Goal: Task Accomplishment & Management: Use online tool/utility

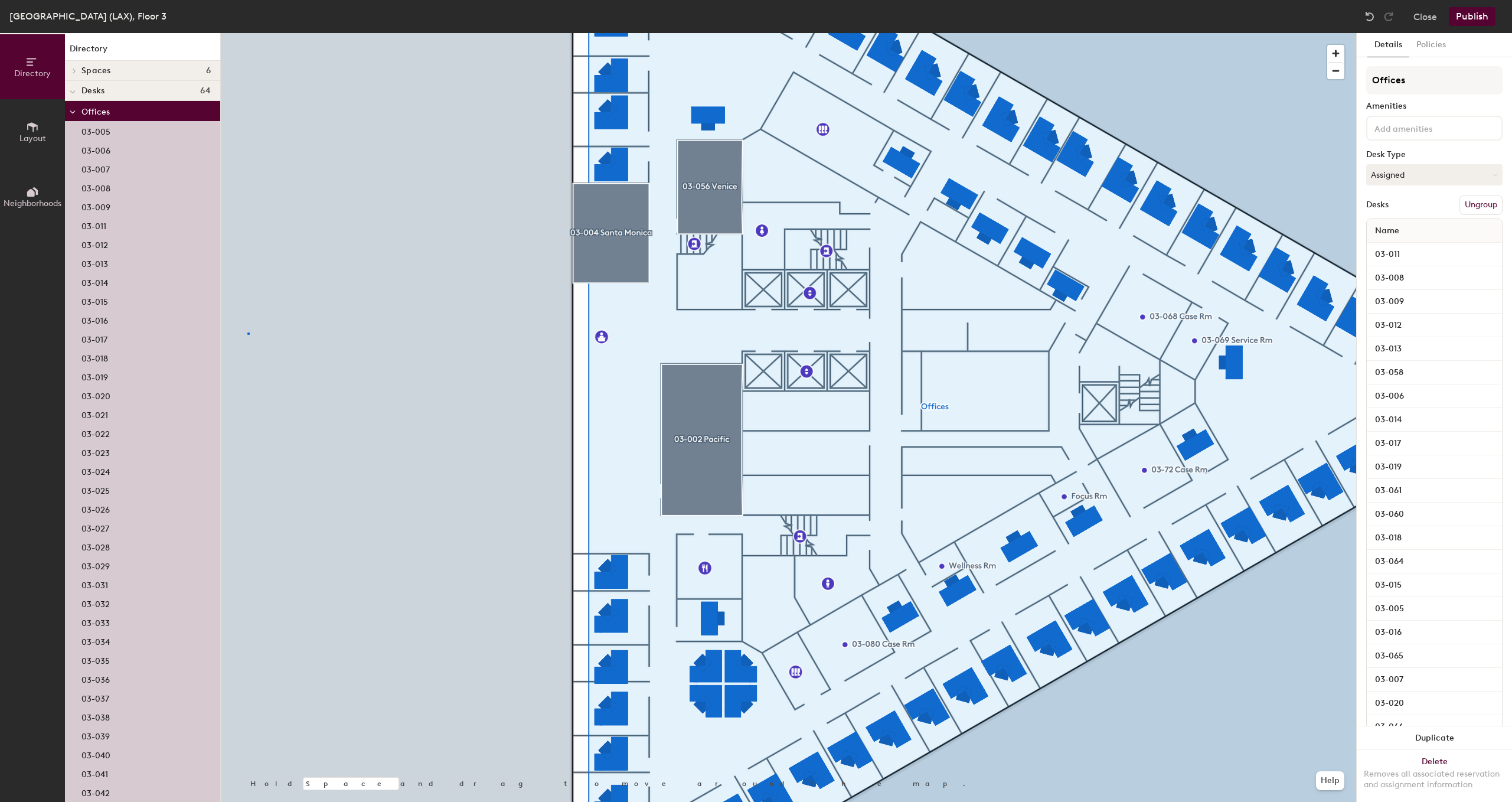
click at [248, 33] on div at bounding box center [788, 33] width 1136 height 0
click at [248, 333] on div at bounding box center [248, 333] width 2 height 2
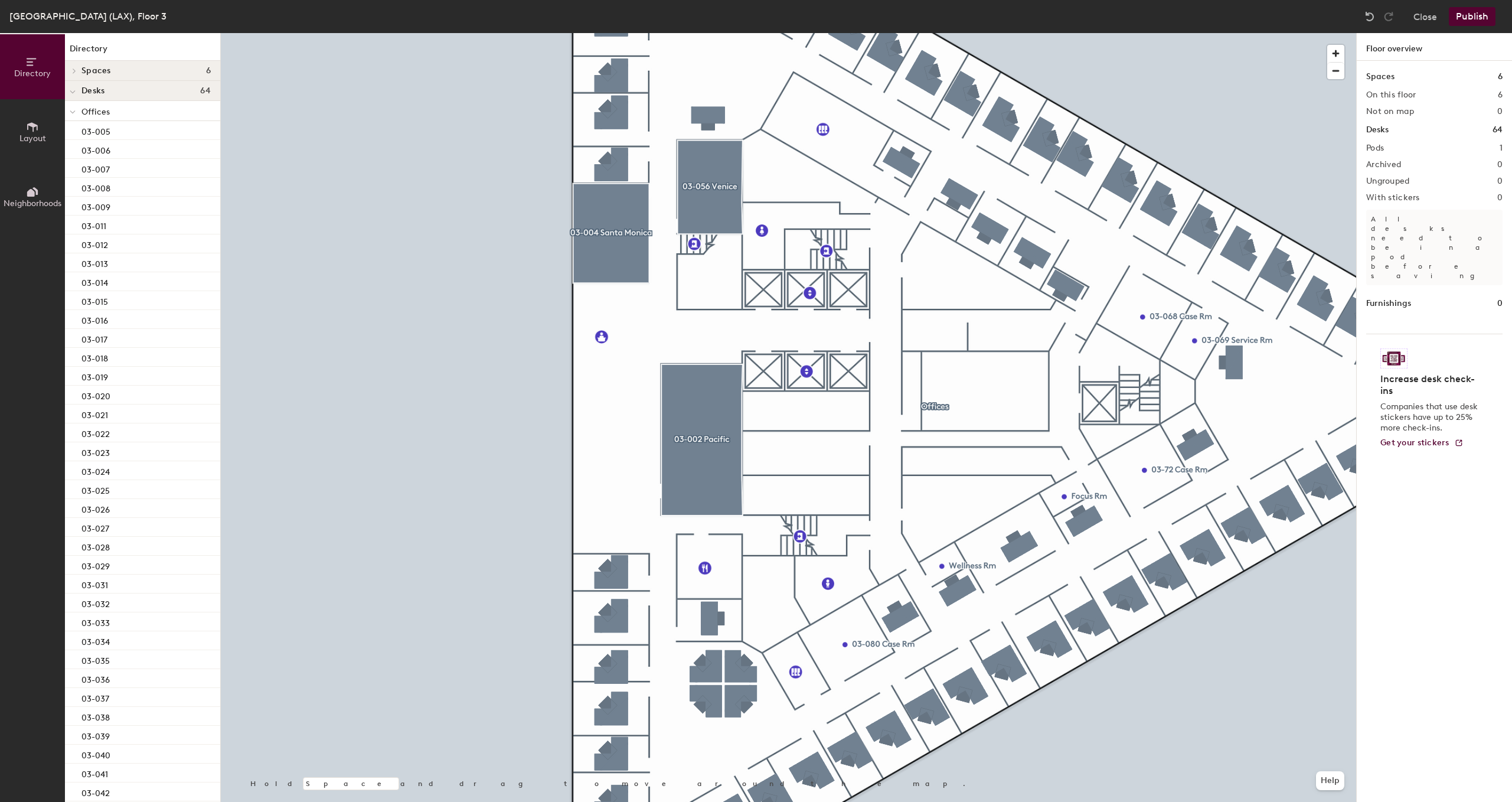
click at [35, 132] on icon at bounding box center [32, 127] width 13 height 13
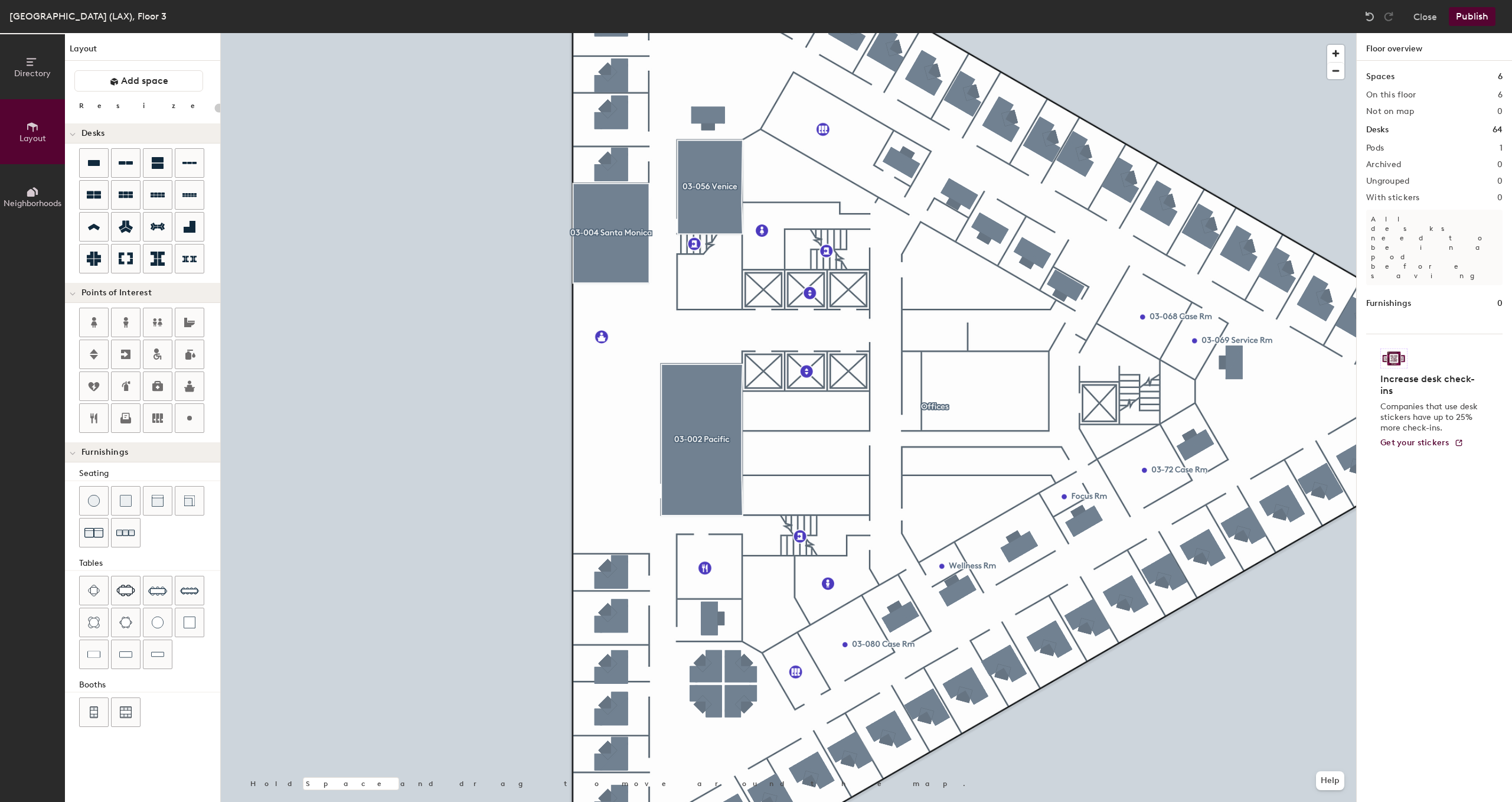
click at [611, 312] on div "Directory Layout Neighborhoods Layout Add space Resize Desks Points of Interest…" at bounding box center [756, 417] width 1512 height 769
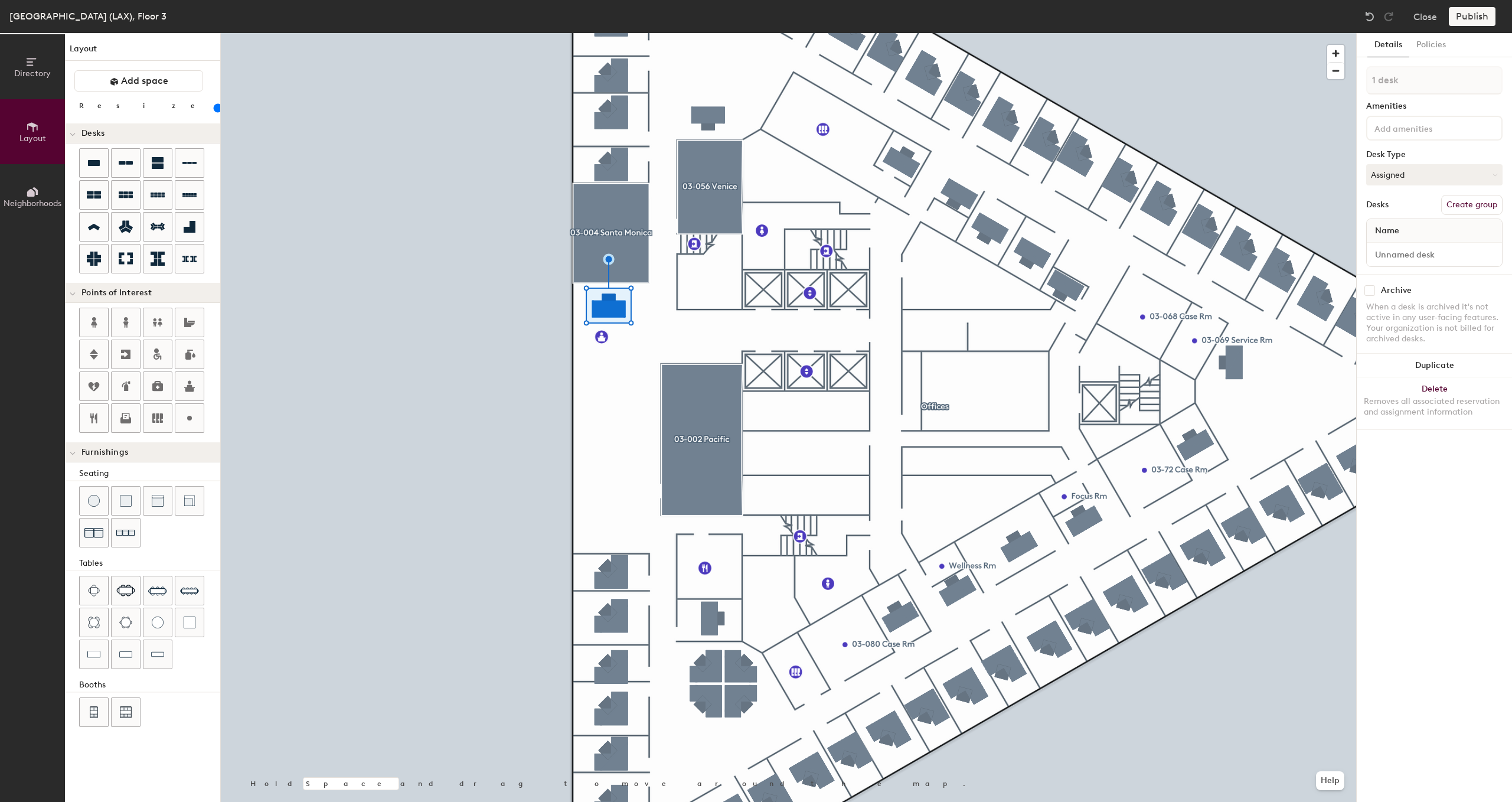
type input "80"
click at [215, 107] on input "range" at bounding box center [215, 108] width 0 height 9
click at [1389, 255] on input at bounding box center [1434, 255] width 131 height 16
type input "03-001"
click at [528, 33] on div at bounding box center [788, 33] width 1136 height 0
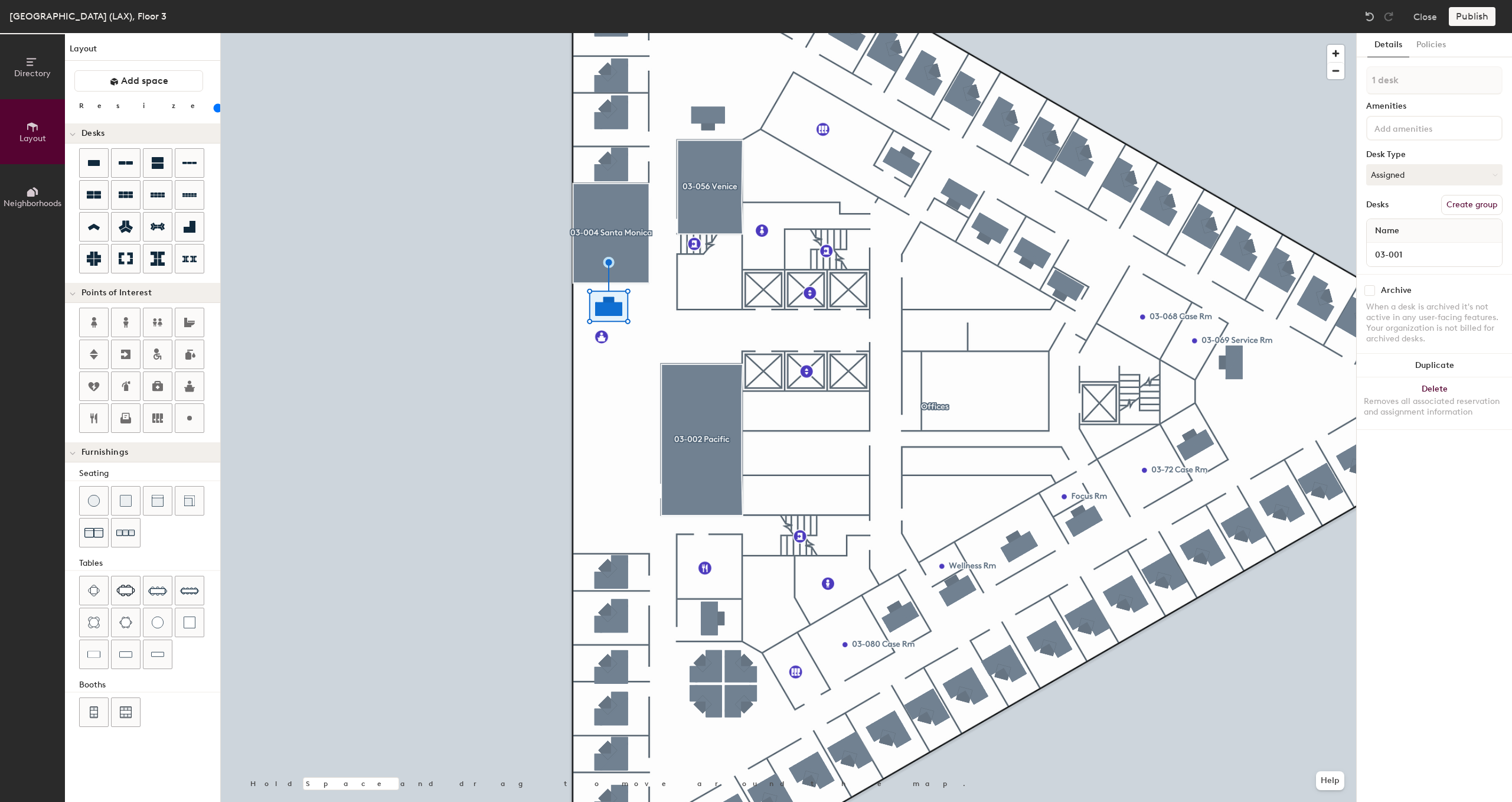
click at [926, 33] on div at bounding box center [788, 33] width 1136 height 0
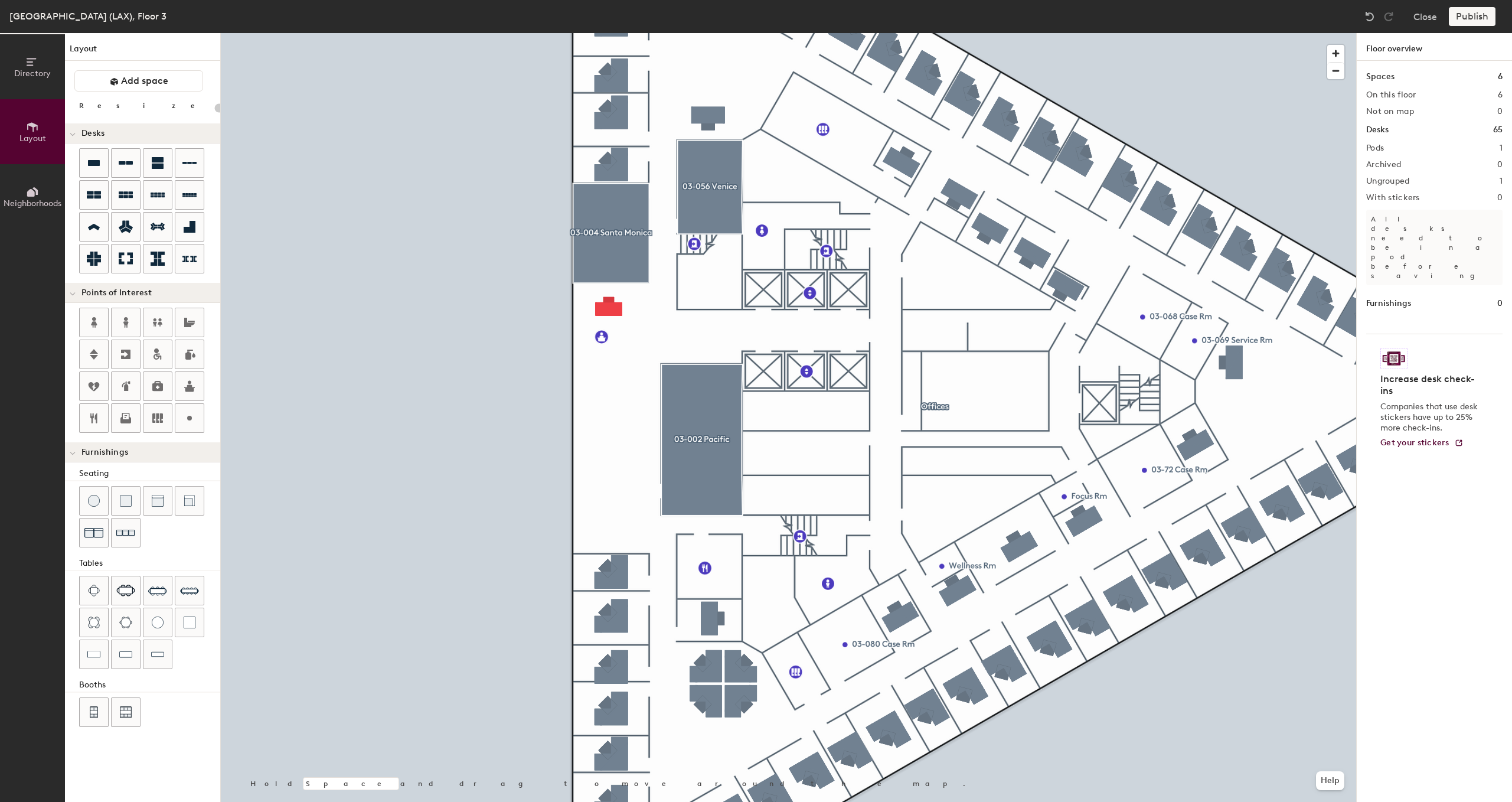
type input "20"
click at [24, 64] on button "Directory" at bounding box center [33, 67] width 65 height 65
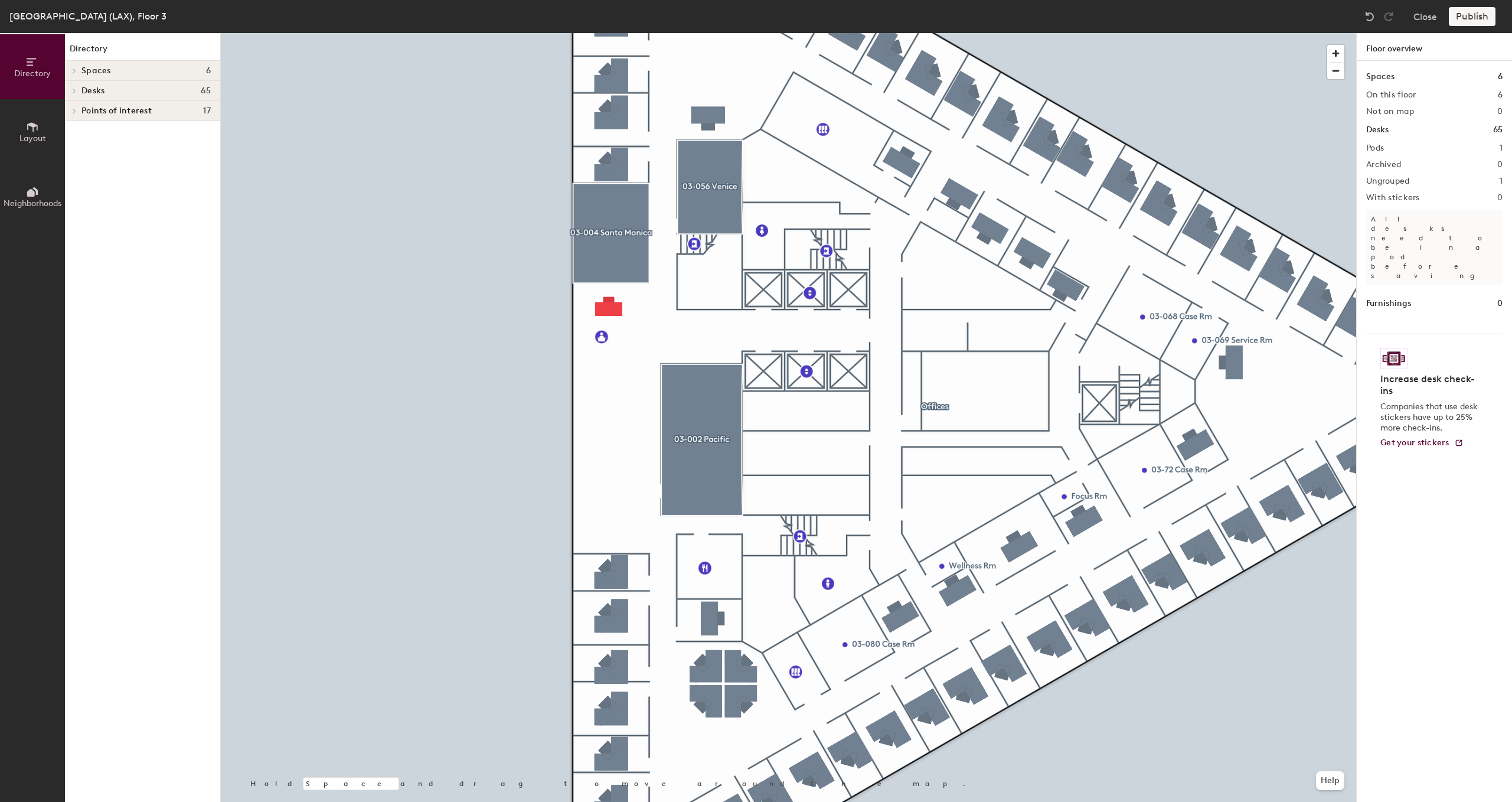
click at [77, 68] on span at bounding box center [73, 70] width 10 height 6
click at [77, 202] on span at bounding box center [73, 204] width 10 height 6
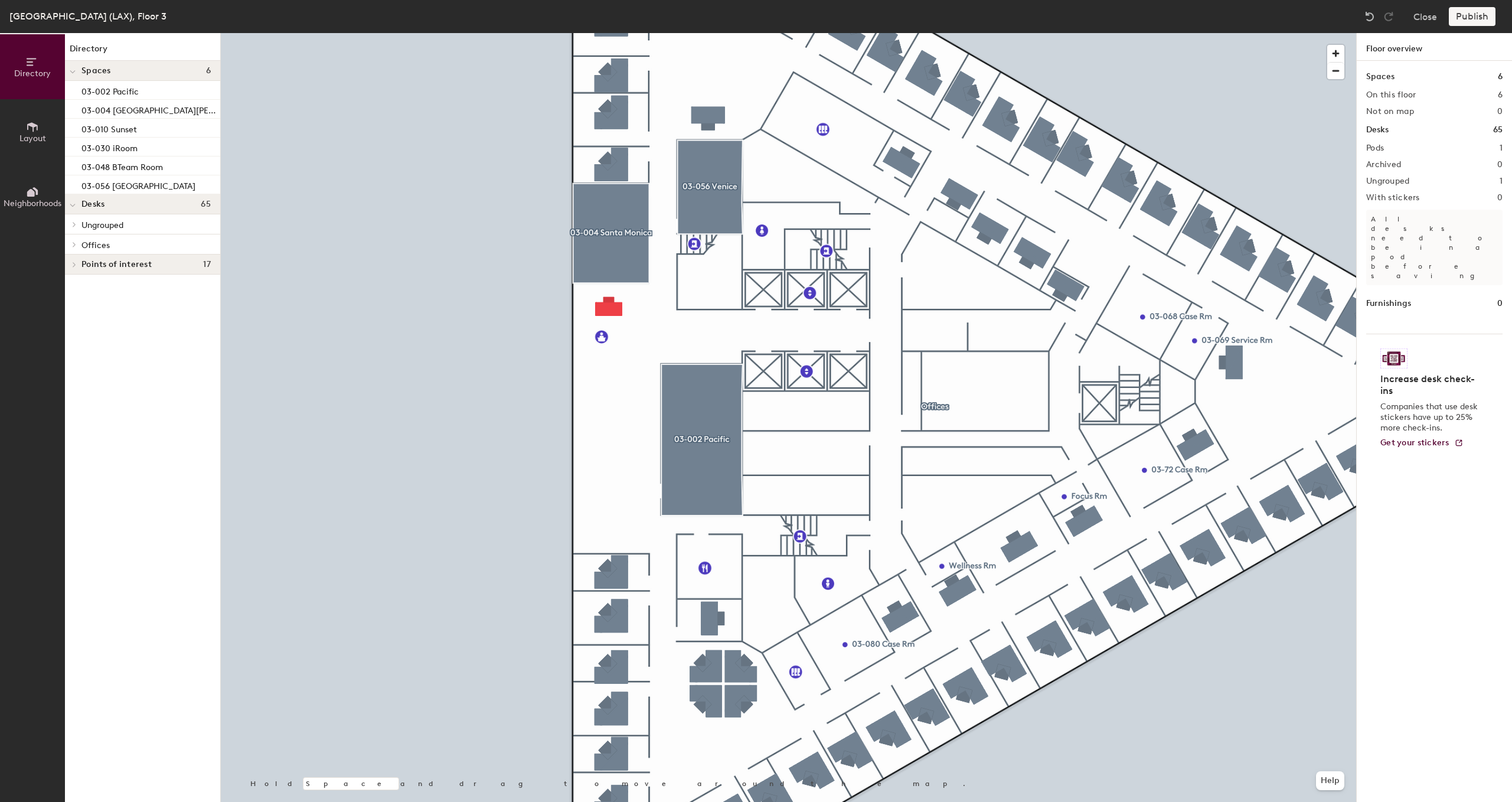
click at [76, 224] on icon at bounding box center [74, 224] width 5 height 6
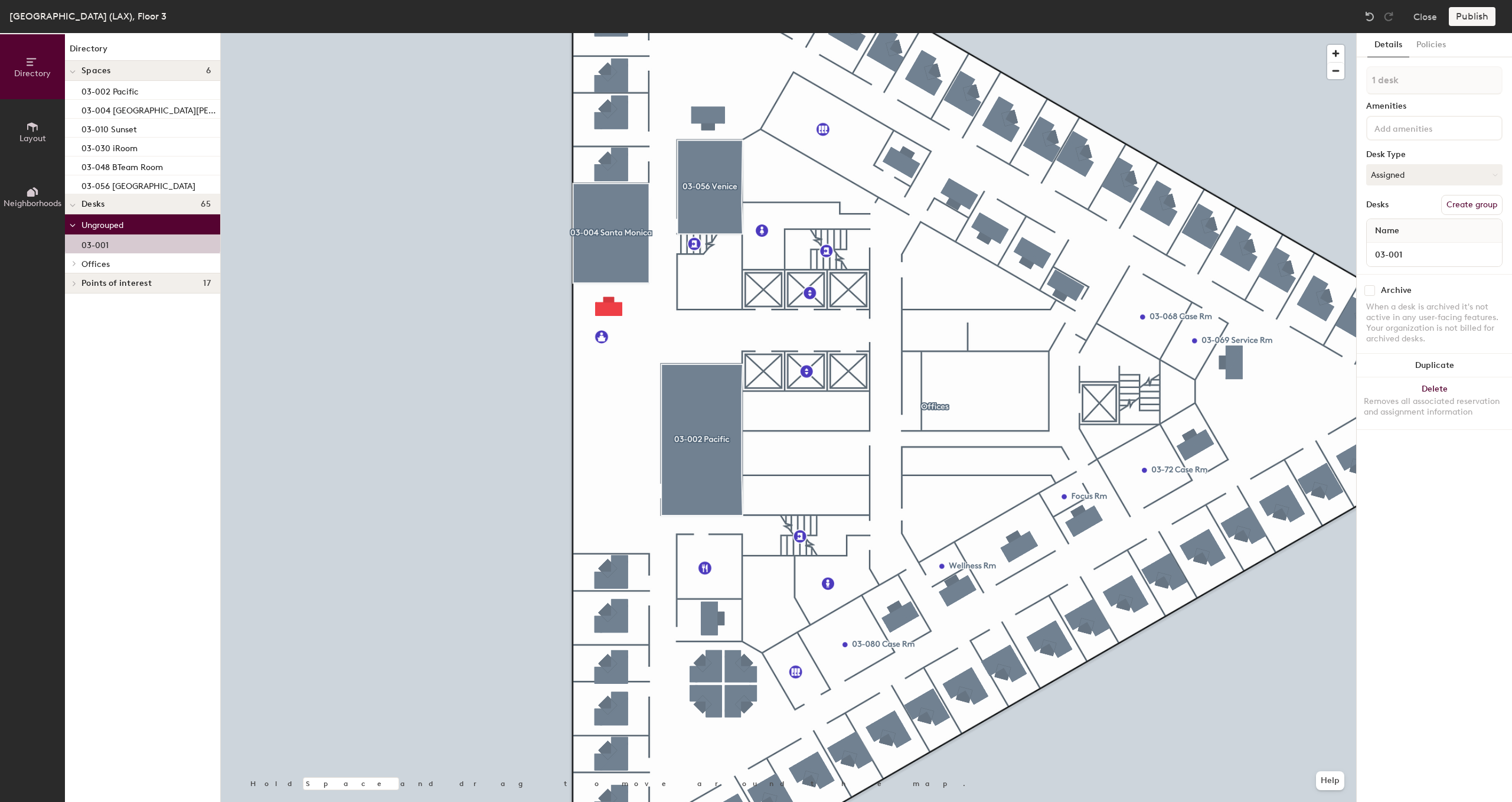
drag, startPoint x: 94, startPoint y: 246, endPoint x: 104, endPoint y: 262, distance: 18.9
click at [107, 264] on div "Ungrouped 03-001 Offices 03-005 03-006 03-007 03-008 03-009 03-011 03-012 03-01…" at bounding box center [142, 244] width 155 height 59
click at [77, 261] on span at bounding box center [73, 263] width 10 height 6
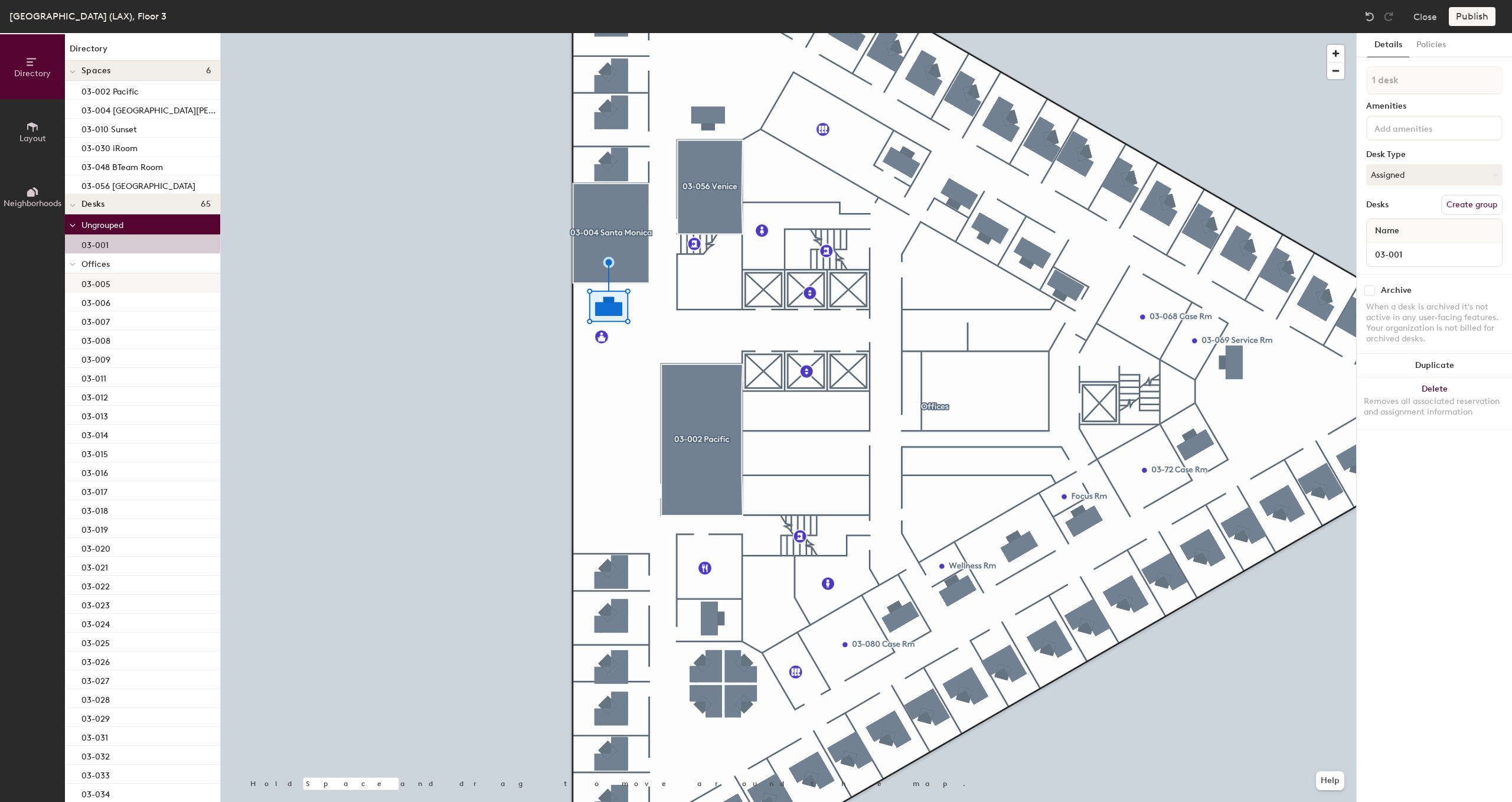
click at [91, 280] on p "03-005" at bounding box center [95, 282] width 29 height 14
click at [92, 263] on span "Offices" at bounding box center [95, 264] width 28 height 10
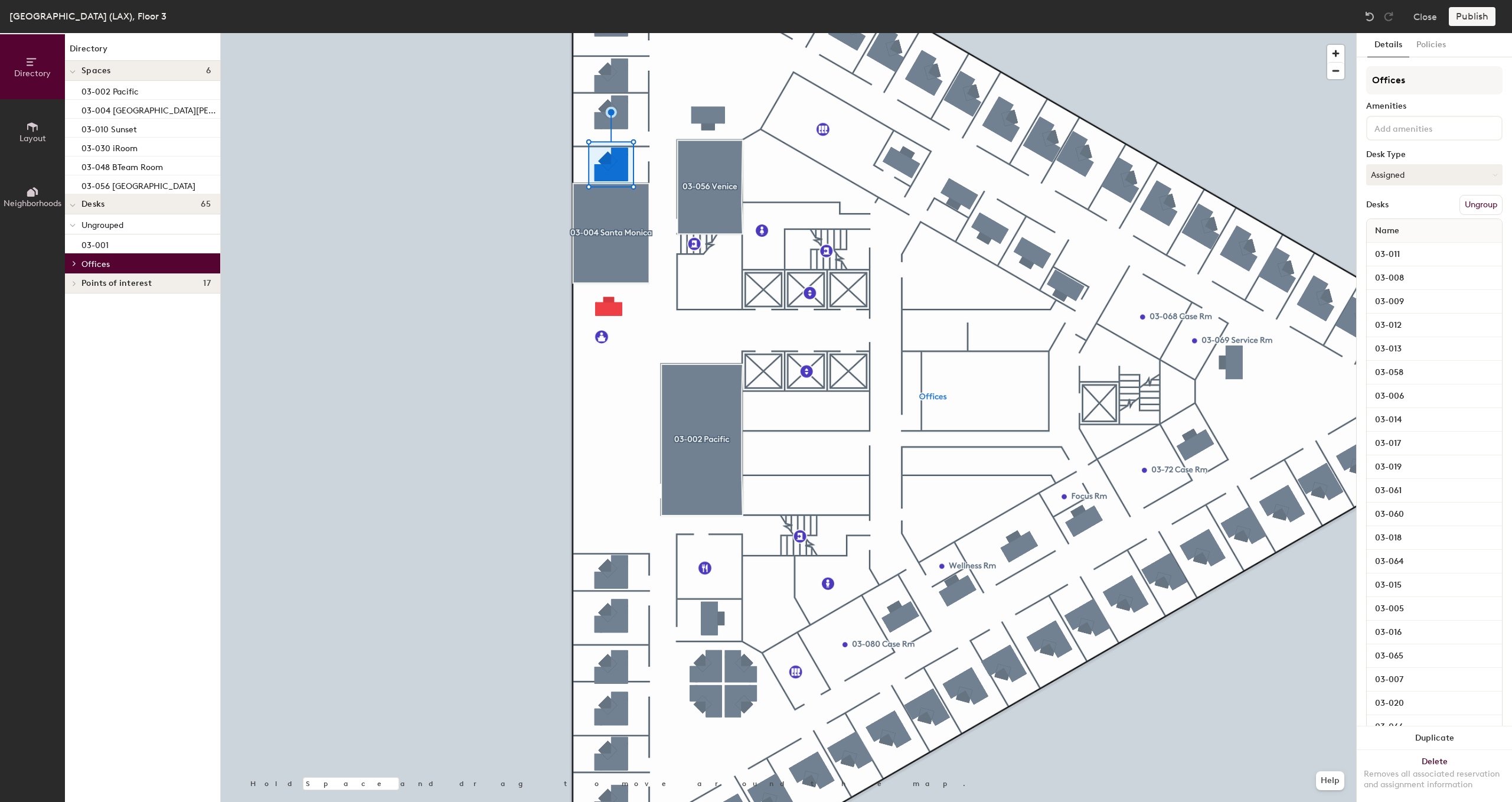
click at [92, 263] on span "Offices" at bounding box center [95, 264] width 28 height 10
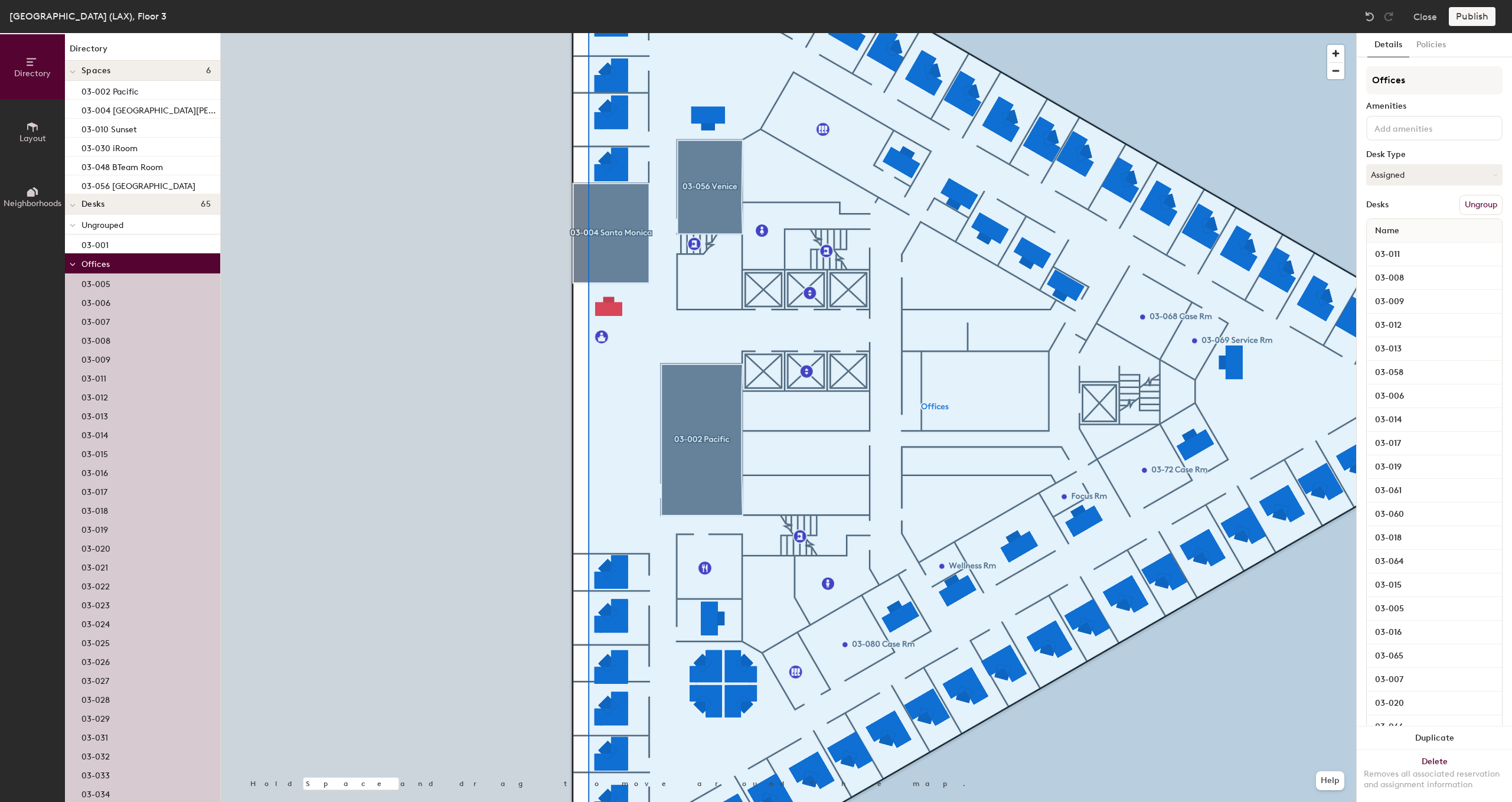
click at [1469, 207] on button "Ungroup" at bounding box center [1482, 205] width 43 height 20
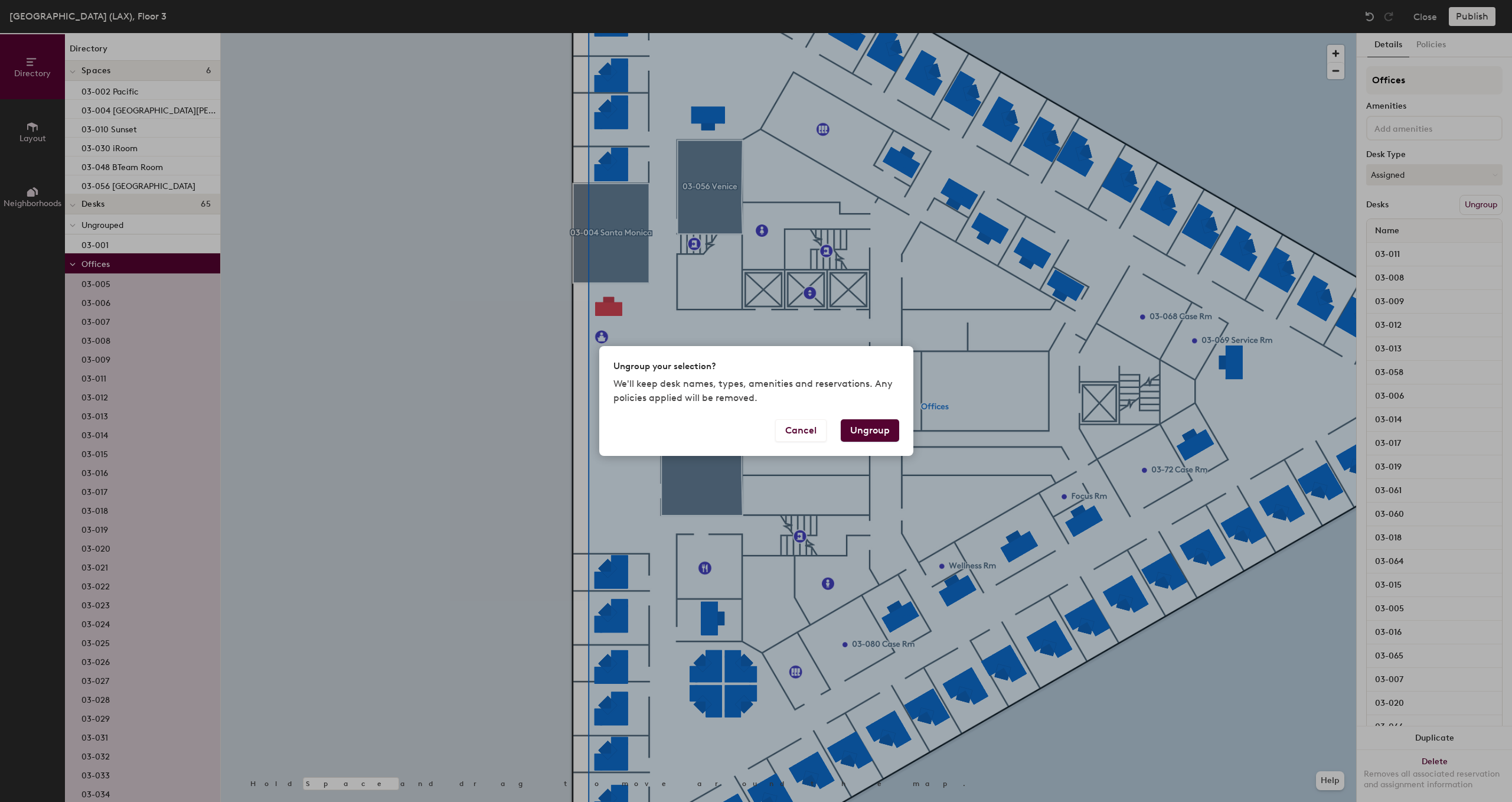
click at [859, 431] on button "Ungroup" at bounding box center [870, 430] width 58 height 22
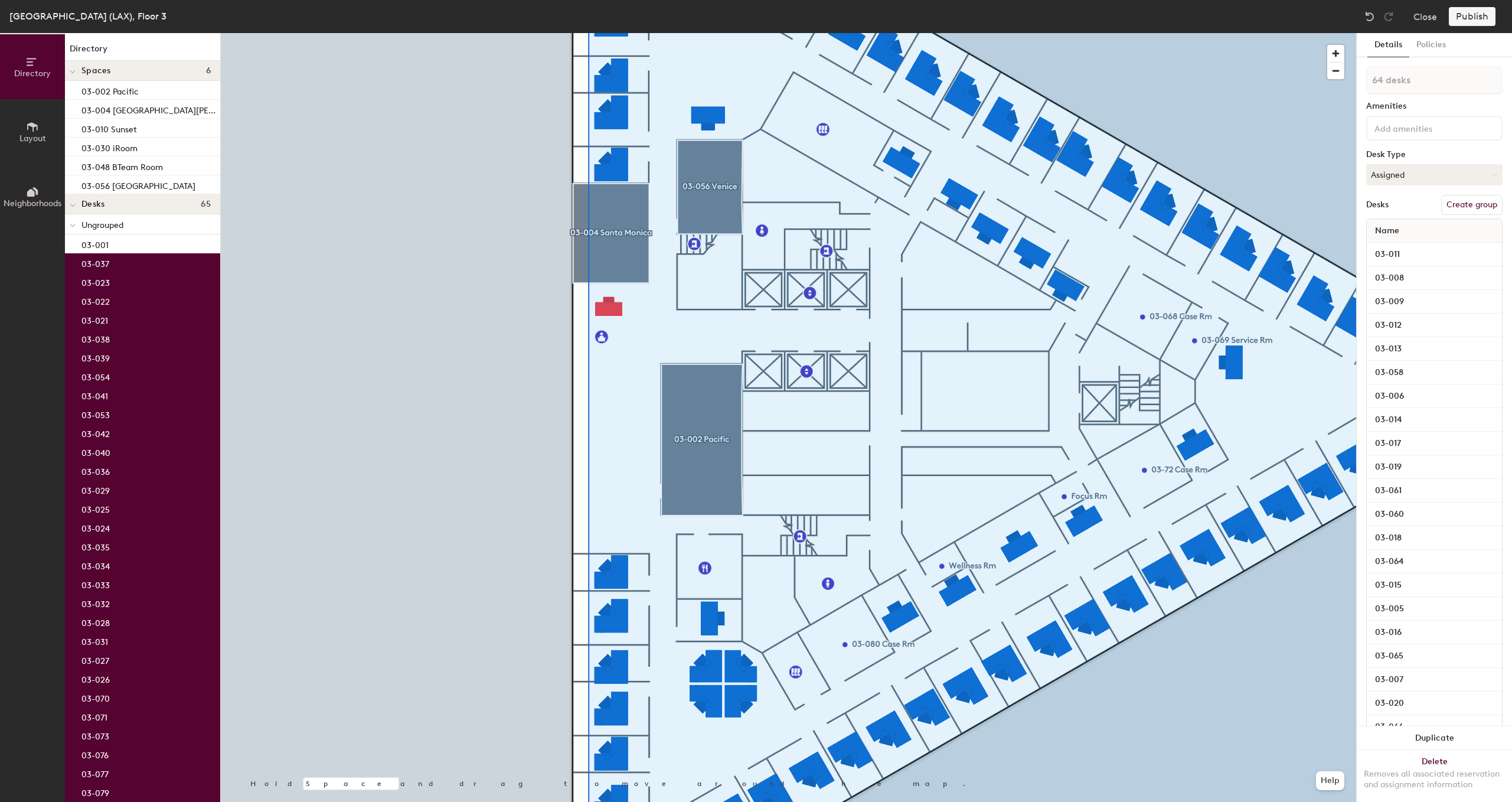
click at [98, 230] on p "Ungrouped" at bounding box center [146, 224] width 129 height 16
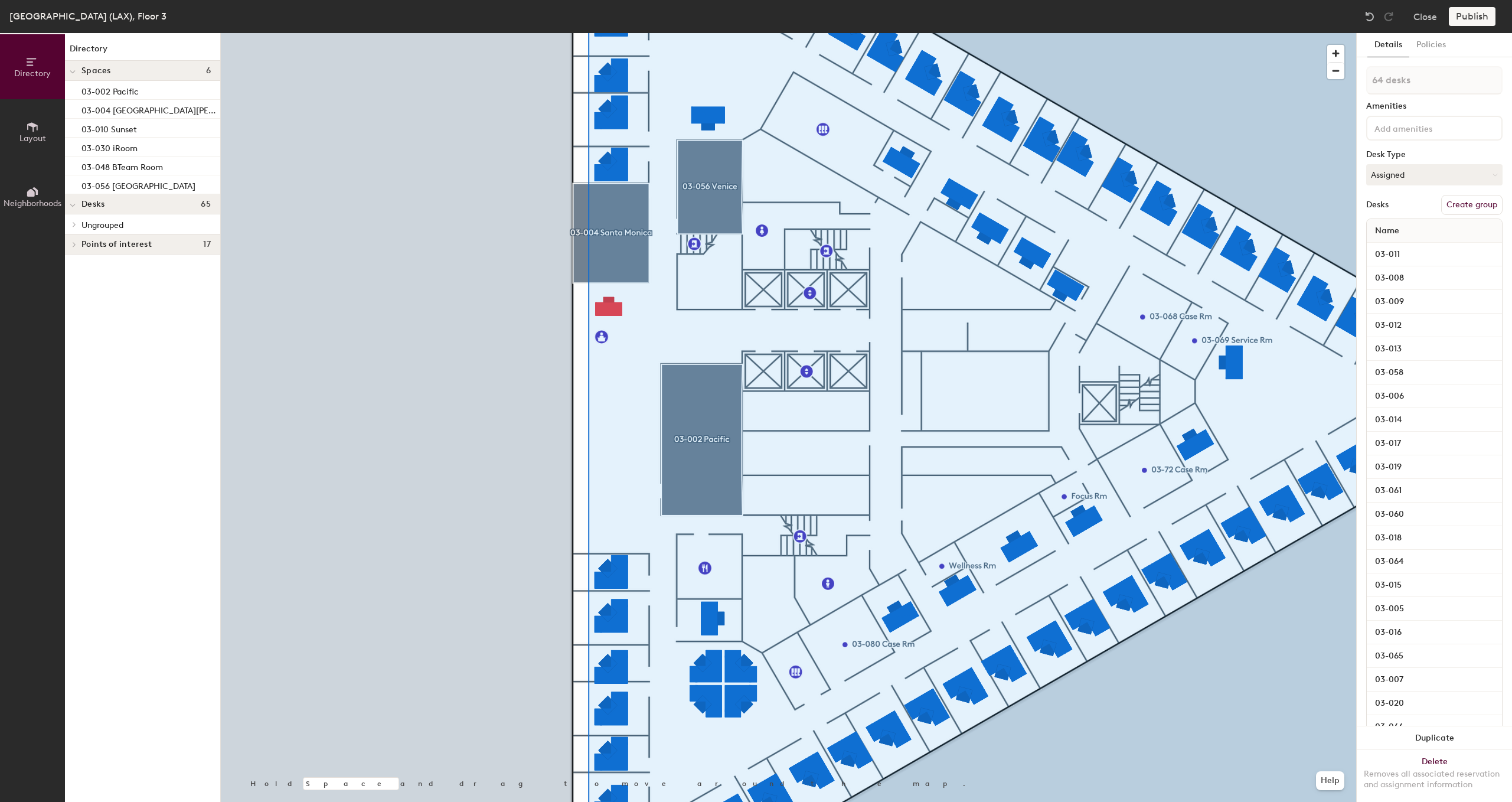
click at [91, 225] on span "Ungrouped" at bounding box center [102, 225] width 42 height 10
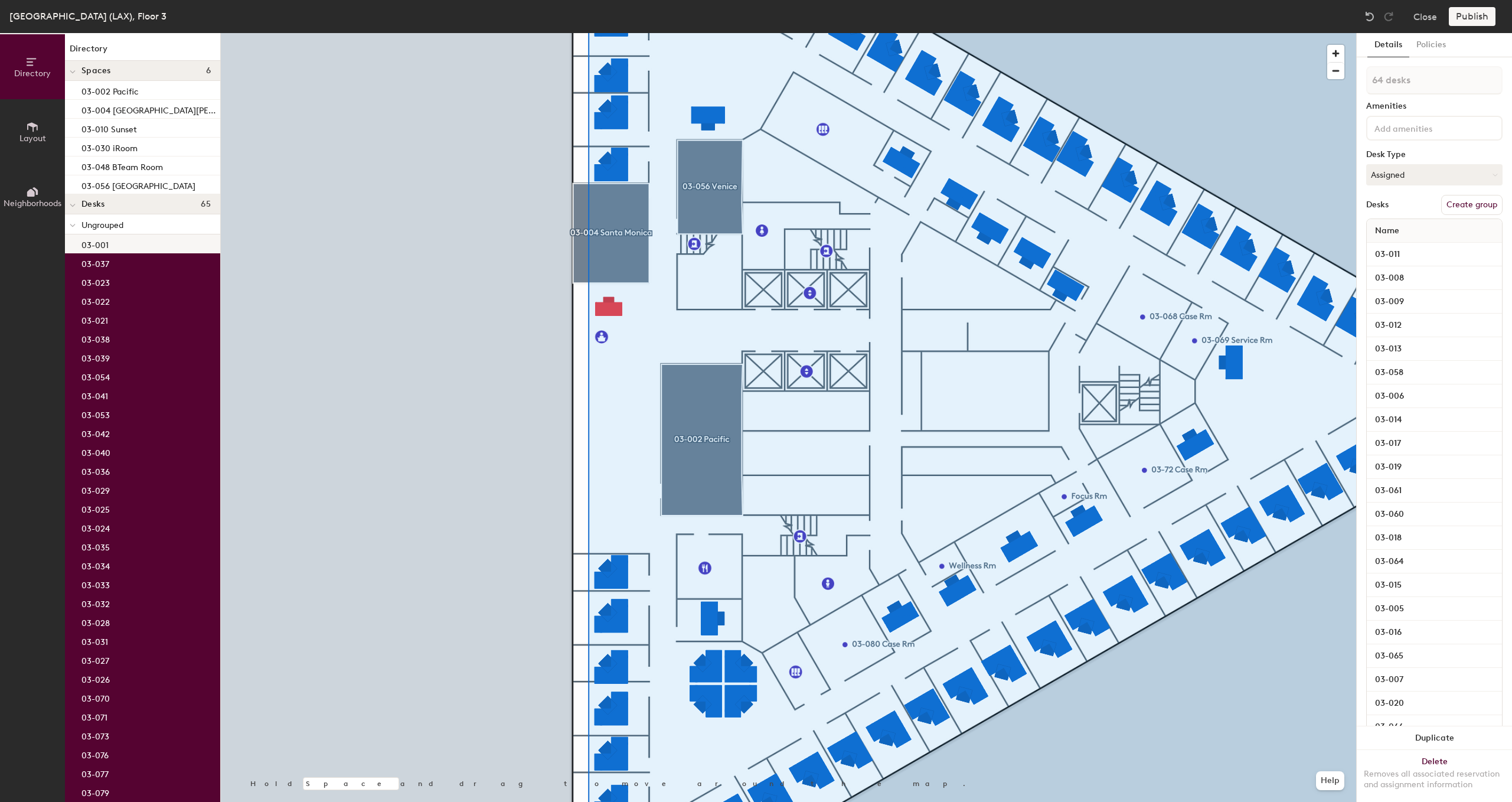
type input "1 desk"
click at [89, 244] on p "03-001" at bounding box center [95, 244] width 27 height 14
